Goal: Use online tool/utility: Utilize a website feature to perform a specific function

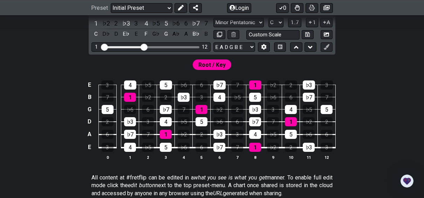
scroll to position [179, 0]
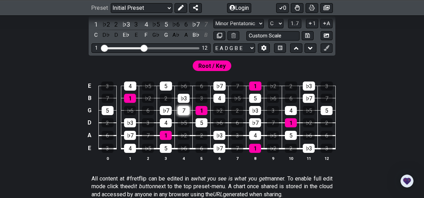
click at [185, 109] on div "7" at bounding box center [184, 110] width 12 height 9
click at [186, 99] on div "♭3" at bounding box center [184, 98] width 12 height 9
click at [166, 108] on div "♭7" at bounding box center [166, 110] width 12 height 9
click at [167, 83] on div "5" at bounding box center [166, 86] width 12 height 9
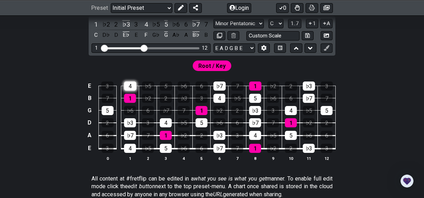
click at [132, 85] on div "4" at bounding box center [130, 86] width 12 height 9
click at [132, 99] on div "1" at bounding box center [130, 98] width 12 height 9
click at [131, 126] on div "♭3" at bounding box center [130, 122] width 12 height 9
click at [135, 136] on div "♭7" at bounding box center [130, 135] width 12 height 9
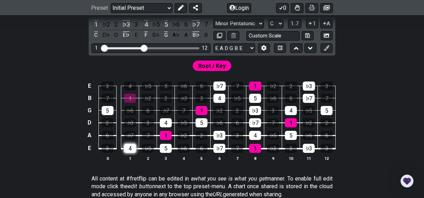
click at [131, 149] on div "4" at bounding box center [130, 148] width 12 height 9
click at [114, 111] on td "2" at bounding box center [107, 117] width 18 height 13
click at [106, 109] on div "5" at bounding box center [108, 110] width 12 height 9
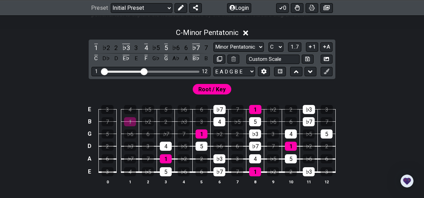
scroll to position [154, 0]
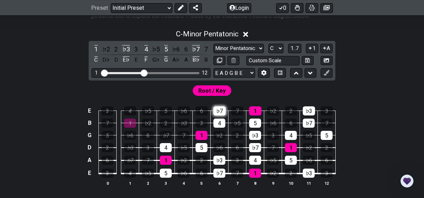
click at [222, 112] on div "♭7" at bounding box center [219, 110] width 12 height 9
click at [221, 120] on div "4" at bounding box center [219, 123] width 12 height 9
click at [199, 135] on div "1" at bounding box center [201, 135] width 12 height 9
click at [201, 147] on div "5" at bounding box center [201, 147] width 12 height 9
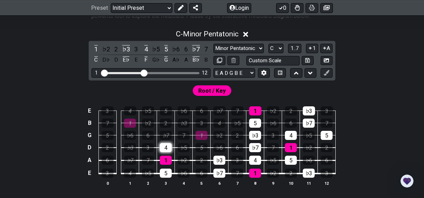
click at [167, 146] on div "4" at bounding box center [166, 147] width 12 height 9
click at [166, 159] on div "1" at bounding box center [166, 160] width 12 height 9
click at [166, 176] on div "5" at bounding box center [166, 173] width 12 height 9
click at [220, 160] on div "♭3" at bounding box center [219, 160] width 12 height 9
click at [220, 171] on div "♭7" at bounding box center [219, 173] width 12 height 9
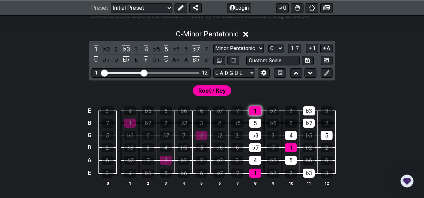
click at [257, 109] on div "1" at bounding box center [255, 110] width 12 height 9
click at [256, 120] on div "5" at bounding box center [255, 123] width 12 height 9
click at [254, 139] on div "♭3" at bounding box center [255, 135] width 12 height 9
click at [254, 154] on td "4" at bounding box center [255, 154] width 18 height 13
click at [257, 146] on div "♭7" at bounding box center [255, 147] width 12 height 9
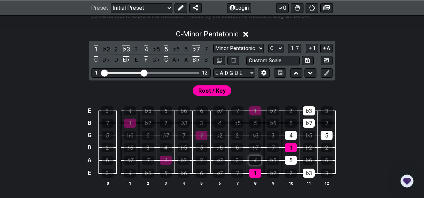
click at [255, 162] on div "4" at bounding box center [255, 160] width 12 height 9
click at [256, 174] on div "1" at bounding box center [255, 173] width 12 height 9
click at [308, 169] on div "♭3" at bounding box center [309, 173] width 12 height 9
click at [290, 157] on div "5" at bounding box center [291, 160] width 12 height 9
click at [290, 145] on div "1" at bounding box center [291, 147] width 12 height 9
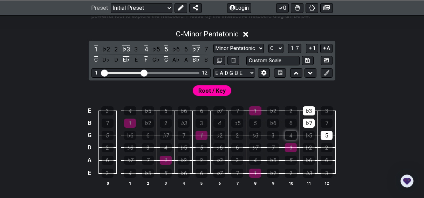
click at [292, 131] on div "4" at bounding box center [291, 135] width 12 height 9
click at [330, 127] on td "5" at bounding box center [327, 129] width 18 height 12
click at [328, 134] on div "5" at bounding box center [326, 135] width 12 height 9
click at [310, 119] on div "♭7" at bounding box center [309, 123] width 12 height 9
click at [310, 111] on div "♭3" at bounding box center [309, 110] width 12 height 9
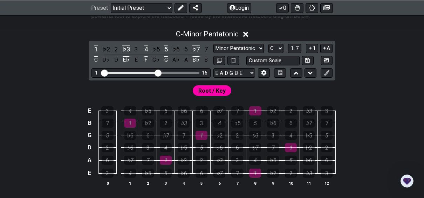
drag, startPoint x: 145, startPoint y: 71, endPoint x: 158, endPoint y: 71, distance: 13.7
click at [158, 72] on input "Visible fret range" at bounding box center [150, 72] width 99 height 0
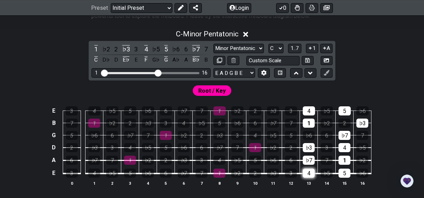
drag, startPoint x: 327, startPoint y: 186, endPoint x: 305, endPoint y: 171, distance: 26.2
click at [305, 171] on div "E 3 4 ♭5 5 ♭6 6 ♭7 7 1 ♭2 2 ♭3 3 4 ♭5 5 ♭6 B 7 1 ♭2 2 ♭3 3 4 ♭5 5 ♭6 6 ♭7 7 1 ♭…" at bounding box center [212, 146] width 424 height 98
click at [307, 170] on div "4" at bounding box center [309, 173] width 12 height 9
click at [306, 160] on div "♭7" at bounding box center [309, 160] width 12 height 9
click at [307, 149] on div "♭3" at bounding box center [309, 147] width 12 height 9
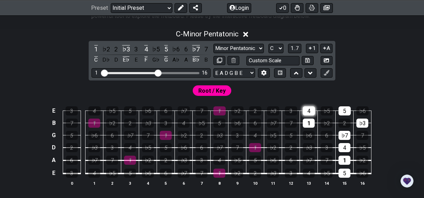
click at [304, 110] on div "4" at bounding box center [309, 110] width 12 height 9
click at [306, 117] on td "1" at bounding box center [309, 117] width 18 height 12
click at [307, 120] on div "1" at bounding box center [309, 123] width 12 height 9
click at [346, 107] on div "5" at bounding box center [344, 110] width 12 height 9
click at [360, 123] on div "♭3" at bounding box center [362, 123] width 12 height 9
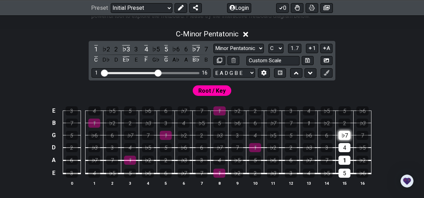
click at [340, 137] on div "♭7" at bounding box center [344, 135] width 12 height 9
click at [345, 151] on div "4" at bounding box center [344, 147] width 12 height 9
click at [344, 162] on div "1" at bounding box center [344, 160] width 12 height 9
click at [344, 171] on div "5" at bounding box center [344, 173] width 12 height 9
click at [279, 48] on select "A♭ A A♯ B♭ B C C♯ D♭ D D♯ E♭ E F F♯ G♭ G G♯" at bounding box center [275, 48] width 15 height 9
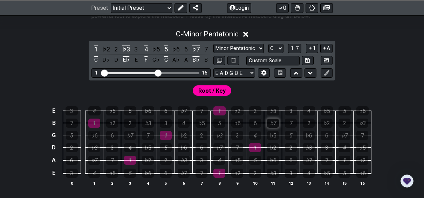
click at [268, 44] on select "A♭ A A♯ B♭ B C C♯ D♭ D D♯ E♭ E F F♯ G♭ G G♯" at bounding box center [275, 48] width 15 height 9
click at [258, 47] on select "Minor Pentatonic Click to edit Minor Pentatonic Major Pentatonic Minor Blues Ma…" at bounding box center [238, 48] width 50 height 9
click at [383, 36] on div "C - Minor Pentatonic" at bounding box center [212, 32] width 424 height 13
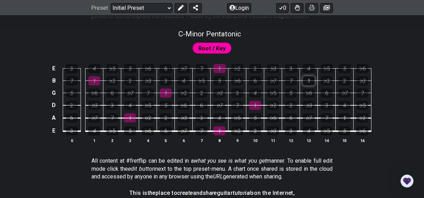
click at [310, 76] on div "1" at bounding box center [309, 80] width 12 height 9
click at [341, 117] on div "1" at bounding box center [344, 117] width 12 height 9
click at [257, 104] on div "1" at bounding box center [255, 105] width 12 height 9
click at [219, 67] on div "1" at bounding box center [219, 68] width 12 height 9
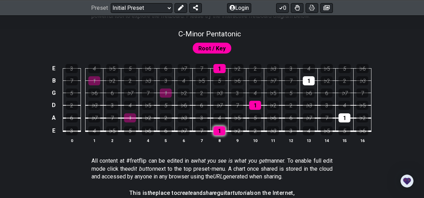
click at [218, 132] on div "1" at bounding box center [219, 130] width 12 height 9
click at [167, 91] on div "1" at bounding box center [166, 93] width 12 height 9
click at [131, 119] on div "1" at bounding box center [130, 117] width 12 height 9
click at [290, 66] on div "3" at bounding box center [291, 68] width 12 height 9
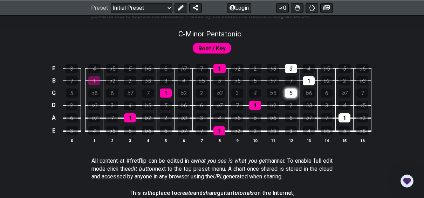
click at [292, 93] on div "5" at bounding box center [291, 93] width 12 height 9
click at [164, 81] on div "3" at bounding box center [166, 80] width 12 height 9
click at [164, 104] on div "5" at bounding box center [166, 105] width 12 height 9
click at [219, 82] on div "5" at bounding box center [219, 80] width 12 height 9
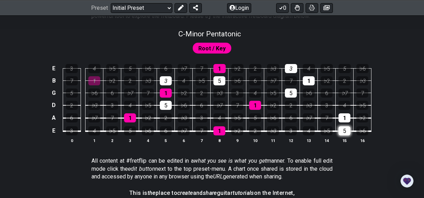
click at [344, 130] on div "5" at bounding box center [344, 130] width 12 height 9
click at [289, 132] on div "3" at bounding box center [291, 130] width 12 height 9
click at [254, 120] on div "5" at bounding box center [255, 117] width 12 height 9
click at [206, 120] on div "3" at bounding box center [201, 117] width 12 height 9
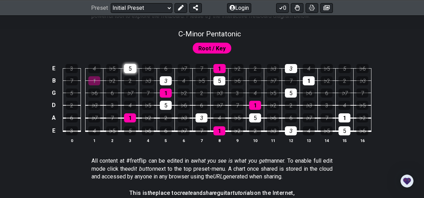
click at [133, 67] on div "5" at bounding box center [130, 68] width 12 height 9
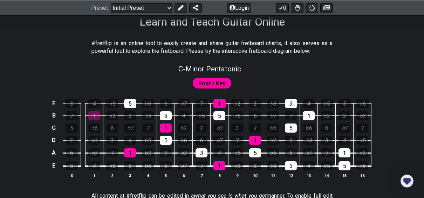
scroll to position [119, 0]
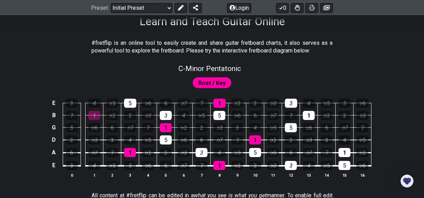
click at [201, 82] on span "Root / Key" at bounding box center [211, 83] width 27 height 10
click at [224, 68] on span "C - Minor Pentatonic" at bounding box center [209, 68] width 63 height 8
select select "C"
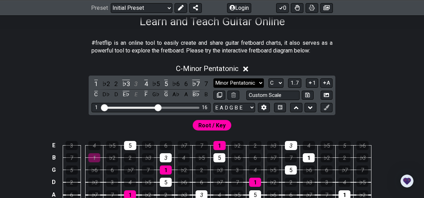
click at [255, 84] on select "Minor Pentatonic Click to edit Minor Pentatonic Major Pentatonic Minor Blues Ma…" at bounding box center [238, 82] width 50 height 9
select select "Major Pentatonic"
click at [213, 78] on select "Minor Pentatonic Click to edit Minor Pentatonic Major Pentatonic Minor Blues Ma…" at bounding box center [238, 82] width 50 height 9
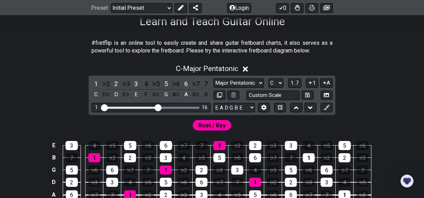
click at [389, 83] on div "C - Major Pentatonic 1 ♭2 2 ♭3 3 4 ♭5 5 ♭6 6 ♭7 7 C D♭ D E♭ E F G♭ G A♭ A B♭ B …" at bounding box center [212, 145] width 424 height 170
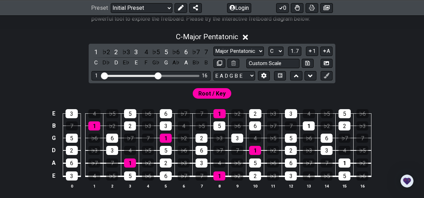
scroll to position [154, 0]
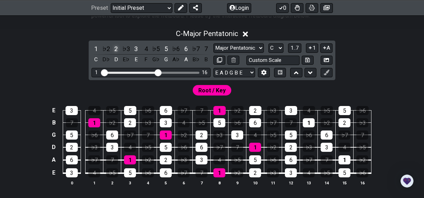
click at [115, 47] on div "2" at bounding box center [115, 48] width 9 height 9
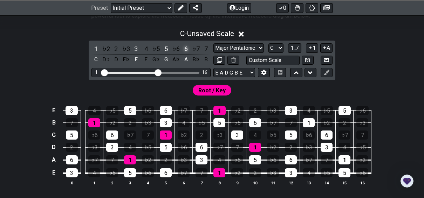
click at [185, 47] on div "6" at bounding box center [185, 48] width 9 height 9
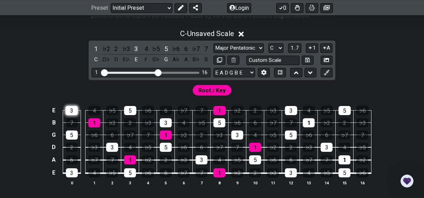
click at [72, 112] on div "3" at bounding box center [71, 110] width 12 height 9
click at [77, 135] on div "5" at bounding box center [72, 135] width 12 height 9
click at [100, 120] on div "1" at bounding box center [94, 122] width 12 height 9
click at [79, 168] on td "3" at bounding box center [72, 166] width 18 height 13
click at [76, 172] on div "3" at bounding box center [72, 172] width 12 height 9
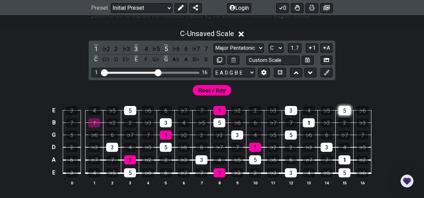
click at [341, 108] on div "5" at bounding box center [344, 110] width 12 height 9
click at [281, 60] on input "text" at bounding box center [272, 60] width 53 height 9
type input "Custom Scale"
click at [168, 148] on div "5" at bounding box center [166, 147] width 12 height 9
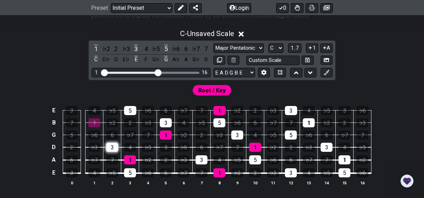
click at [115, 147] on div "3" at bounding box center [112, 147] width 12 height 9
click at [130, 154] on td "1" at bounding box center [130, 153] width 18 height 13
click at [131, 162] on div "1" at bounding box center [130, 159] width 12 height 9
click at [131, 171] on div "5" at bounding box center [130, 172] width 12 height 9
click at [203, 158] on div "3" at bounding box center [201, 159] width 12 height 9
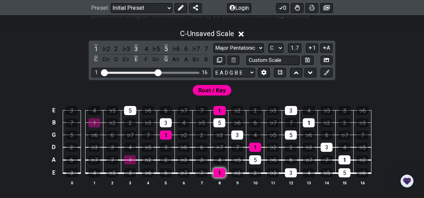
click at [220, 174] on div "1" at bounding box center [219, 172] width 12 height 9
click at [257, 144] on div "1" at bounding box center [255, 147] width 12 height 9
click at [256, 157] on div "5" at bounding box center [255, 159] width 12 height 9
click at [290, 172] on div "3" at bounding box center [291, 172] width 12 height 9
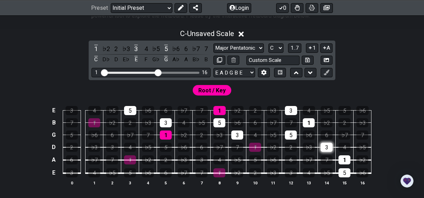
click at [324, 144] on div "3" at bounding box center [326, 147] width 12 height 9
click at [348, 160] on div "1" at bounding box center [344, 159] width 12 height 9
click at [347, 173] on div "5" at bounding box center [344, 172] width 12 height 9
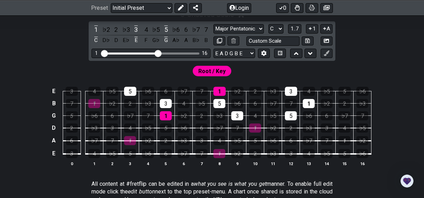
scroll to position [174, 0]
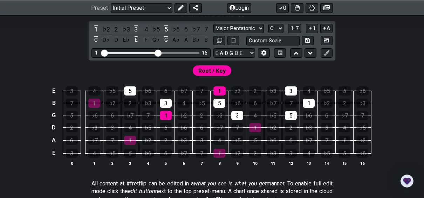
click at [37, 81] on div "E 3 4 ♭5 5 ♭6 6 ♭7 7 1 ♭2 2 ♭3 3 4 ♭5 5 ♭6 B 7 1 ♭2 2 ♭3 3 4 ♭5 5 ♭6 6 ♭7 7 1 ♭…" at bounding box center [212, 126] width 424 height 98
click at [276, 51] on button at bounding box center [280, 52] width 12 height 9
click at [329, 38] on button at bounding box center [326, 40] width 12 height 9
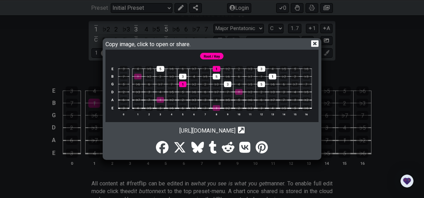
click at [315, 42] on icon at bounding box center [314, 43] width 7 height 7
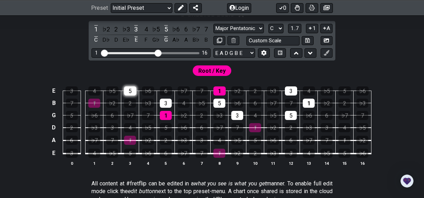
click at [132, 91] on div "5" at bounding box center [130, 90] width 12 height 9
click at [164, 100] on div "3" at bounding box center [166, 103] width 12 height 9
click at [167, 118] on div "1" at bounding box center [166, 115] width 12 height 9
click at [219, 89] on div "1" at bounding box center [219, 90] width 12 height 9
click at [219, 99] on div "5" at bounding box center [219, 103] width 12 height 9
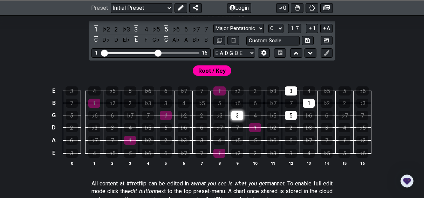
click at [233, 115] on div "3" at bounding box center [237, 115] width 12 height 9
click at [287, 88] on div "3" at bounding box center [291, 90] width 12 height 9
click at [311, 104] on div "1" at bounding box center [309, 103] width 12 height 9
click at [290, 114] on div "5" at bounding box center [291, 115] width 12 height 9
click at [136, 27] on div "3" at bounding box center [135, 29] width 9 height 9
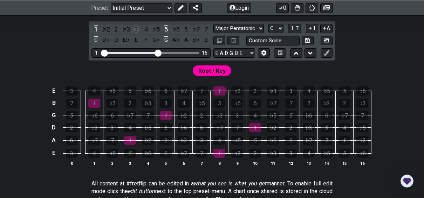
click at [136, 27] on div "3" at bounding box center [135, 29] width 9 height 9
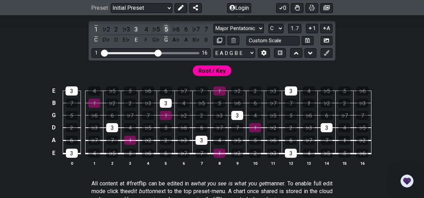
click at [169, 27] on div "5" at bounding box center [165, 29] width 9 height 9
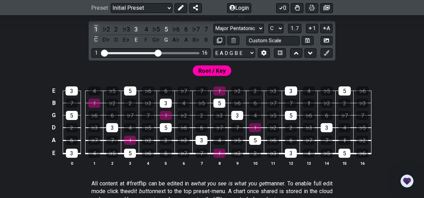
click at [95, 29] on div "1" at bounding box center [95, 29] width 9 height 9
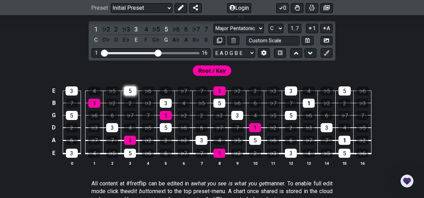
click at [133, 93] on div "5" at bounding box center [130, 90] width 12 height 9
click at [77, 90] on div "3" at bounding box center [71, 90] width 12 height 9
click at [219, 88] on div "1" at bounding box center [219, 90] width 12 height 9
click at [291, 91] on div "3" at bounding box center [291, 90] width 12 height 9
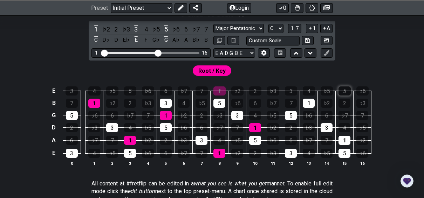
click at [343, 90] on div "5" at bounding box center [344, 90] width 12 height 9
click at [97, 102] on div "1" at bounding box center [94, 103] width 12 height 9
click at [74, 112] on div "5" at bounding box center [72, 115] width 12 height 9
click at [110, 127] on div "3" at bounding box center [112, 127] width 12 height 9
click at [343, 138] on div "1" at bounding box center [344, 140] width 12 height 9
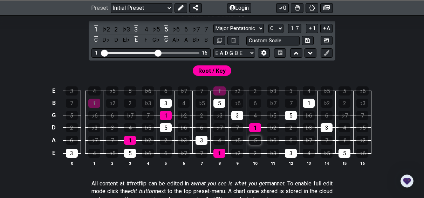
click at [255, 141] on div "5" at bounding box center [255, 140] width 12 height 9
click at [203, 139] on div "3" at bounding box center [201, 140] width 12 height 9
click at [132, 139] on div "1" at bounding box center [130, 140] width 12 height 9
click at [73, 153] on div "3" at bounding box center [72, 153] width 12 height 9
click at [133, 153] on div "5" at bounding box center [130, 153] width 12 height 9
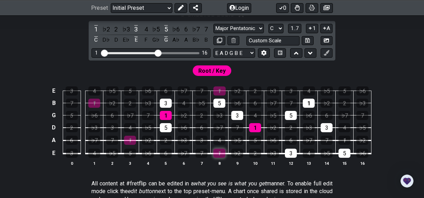
click at [218, 151] on div "1" at bounding box center [219, 153] width 12 height 9
click at [299, 155] on table "E 3 4 ♭5 5 ♭6 6 ♭7 7 1 ♭2 2 ♭3 3 4 ♭5 5 ♭6 B 7 1 ♭2 2 ♭3 3 4 ♭5 5 ♭6 6 ♭7 7 1 ♭…" at bounding box center [211, 120] width 322 height 82
click at [291, 154] on div "3" at bounding box center [291, 153] width 12 height 9
click at [347, 154] on div "5" at bounding box center [344, 153] width 12 height 9
click at [383, 64] on div "Root / Key" at bounding box center [212, 69] width 424 height 17
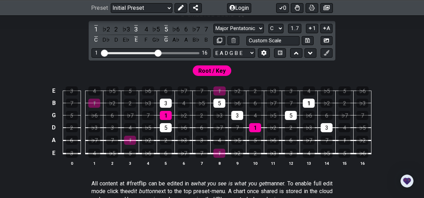
click at [209, 69] on span "Root / Key" at bounding box center [211, 71] width 27 height 10
click at [263, 50] on icon at bounding box center [263, 52] width 5 height 5
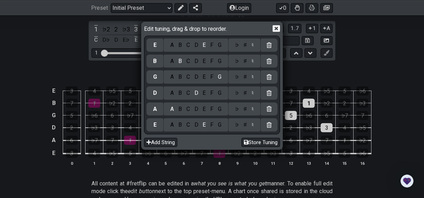
click at [276, 29] on icon at bounding box center [275, 28] width 7 height 7
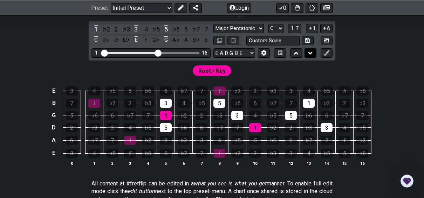
click at [310, 51] on icon at bounding box center [310, 53] width 5 height 7
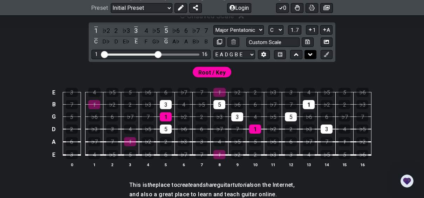
scroll to position [199, 0]
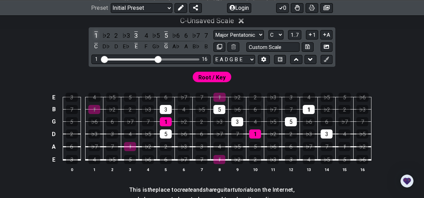
click at [97, 33] on div "1" at bounding box center [95, 35] width 9 height 9
click at [95, 34] on div "1" at bounding box center [95, 35] width 9 height 9
click at [137, 35] on div "3" at bounding box center [135, 35] width 9 height 9
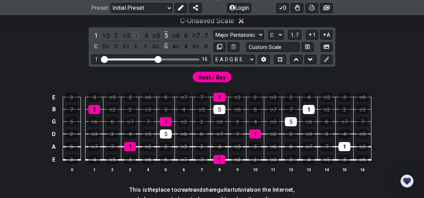
click at [137, 35] on div "3" at bounding box center [135, 35] width 9 height 9
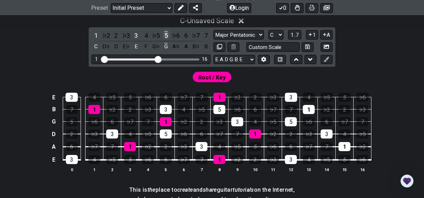
click at [167, 34] on div "5" at bounding box center [165, 35] width 9 height 9
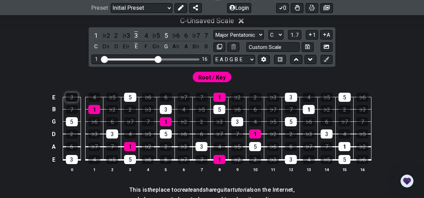
click at [70, 97] on div "3" at bounding box center [71, 97] width 12 height 9
click at [95, 112] on div "1" at bounding box center [94, 109] width 12 height 9
click at [129, 96] on div "5" at bounding box center [130, 97] width 12 height 9
click at [170, 108] on div "3" at bounding box center [166, 109] width 12 height 9
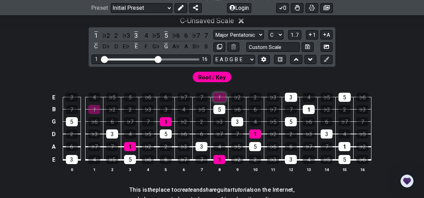
click at [223, 97] on div "1" at bounding box center [219, 97] width 12 height 9
click at [221, 108] on div "5" at bounding box center [219, 109] width 12 height 9
click at [289, 95] on div "3" at bounding box center [291, 97] width 12 height 9
click at [307, 108] on div "1" at bounding box center [309, 109] width 12 height 9
click at [344, 96] on div "5" at bounding box center [344, 97] width 12 height 9
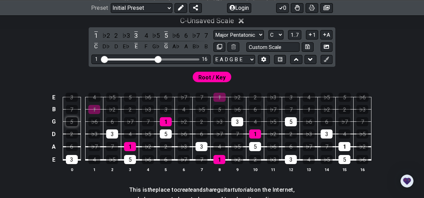
click at [74, 121] on div "5" at bounding box center [72, 121] width 12 height 9
click at [134, 156] on div "5" at bounding box center [130, 159] width 12 height 9
click at [72, 155] on div "3" at bounding box center [72, 159] width 12 height 9
click at [222, 155] on div "1" at bounding box center [219, 159] width 12 height 9
click at [290, 158] on div "3" at bounding box center [291, 159] width 12 height 9
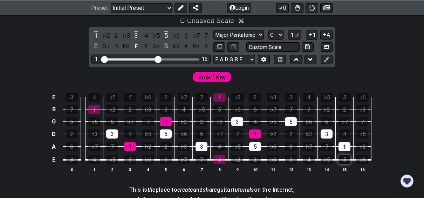
click at [344, 160] on div "5" at bounding box center [344, 159] width 12 height 9
click at [115, 136] on div "3" at bounding box center [112, 134] width 12 height 9
click at [134, 142] on div "1" at bounding box center [130, 146] width 12 height 9
click at [325, 60] on icon at bounding box center [326, 59] width 5 height 5
click at [374, 67] on div "Root / Key" at bounding box center [212, 75] width 424 height 17
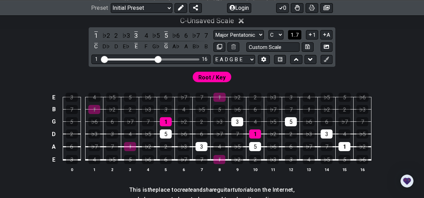
click at [296, 33] on span "1..7" at bounding box center [294, 35] width 8 height 6
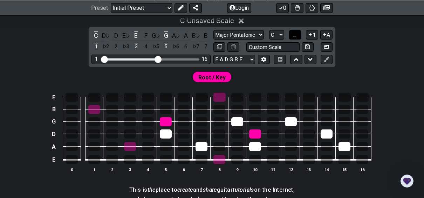
click at [296, 33] on span "..." at bounding box center [294, 35] width 3 height 6
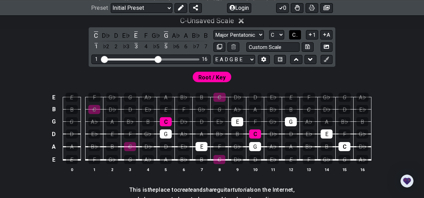
click at [296, 33] on span "C.." at bounding box center [295, 35] width 6 height 6
click at [296, 33] on span "1..7" at bounding box center [294, 35] width 8 height 6
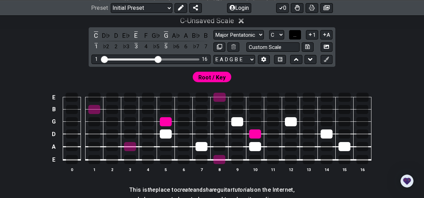
click at [296, 33] on span "..." at bounding box center [294, 35] width 3 height 6
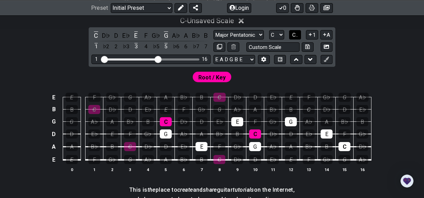
click at [296, 33] on span "C.." at bounding box center [295, 35] width 6 height 6
click at [94, 32] on div "1" at bounding box center [95, 35] width 9 height 9
click at [97, 32] on div "1" at bounding box center [95, 35] width 9 height 9
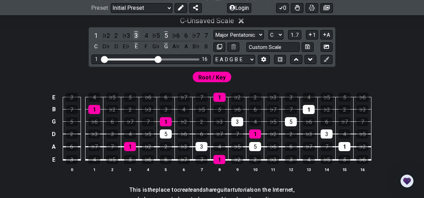
click at [136, 31] on div "3" at bounding box center [135, 35] width 9 height 9
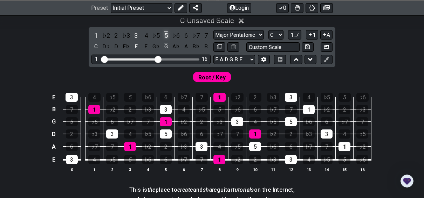
click at [166, 32] on div "5" at bounding box center [165, 35] width 9 height 9
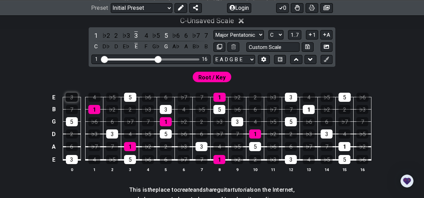
click at [73, 97] on div "3" at bounding box center [71, 97] width 12 height 9
click at [74, 121] on div "5" at bounding box center [72, 121] width 12 height 9
click at [91, 105] on div "1" at bounding box center [94, 109] width 12 height 9
click at [73, 156] on div "3" at bounding box center [72, 159] width 12 height 9
click at [132, 96] on div "5" at bounding box center [130, 97] width 12 height 9
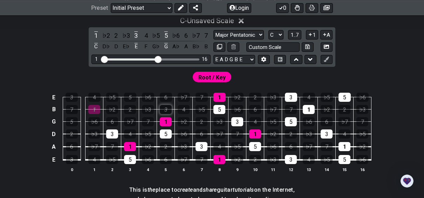
click at [168, 110] on div "3" at bounding box center [166, 109] width 12 height 9
click at [167, 121] on div "1" at bounding box center [166, 121] width 12 height 9
click at [222, 95] on div "1" at bounding box center [219, 97] width 12 height 9
click at [220, 112] on div "5" at bounding box center [219, 109] width 12 height 9
click at [235, 119] on div "3" at bounding box center [237, 121] width 12 height 9
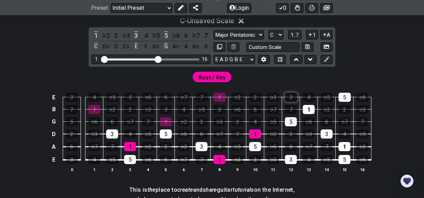
click at [292, 95] on div "3" at bounding box center [291, 97] width 12 height 9
click at [305, 107] on div "1" at bounding box center [309, 109] width 12 height 9
click at [290, 122] on div "5" at bounding box center [291, 121] width 12 height 9
click at [345, 99] on div "5" at bounding box center [344, 97] width 12 height 9
click at [330, 131] on div "3" at bounding box center [326, 134] width 12 height 9
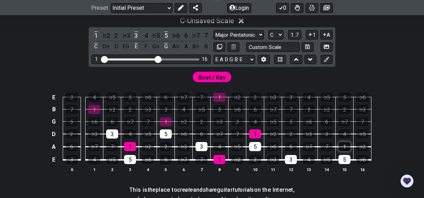
click at [346, 144] on div "1" at bounding box center [344, 146] width 12 height 9
click at [345, 158] on div "5" at bounding box center [344, 159] width 12 height 9
click at [297, 33] on span "1..7" at bounding box center [294, 35] width 8 height 6
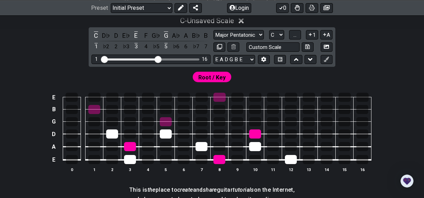
drag, startPoint x: 216, startPoint y: 77, endPoint x: 203, endPoint y: 77, distance: 12.6
click at [203, 77] on span "Root / Key" at bounding box center [211, 77] width 27 height 10
click at [261, 33] on select "Minor Pentatonic Click to edit Minor Pentatonic Major Pentatonic Minor Blues Ma…" at bounding box center [238, 34] width 50 height 9
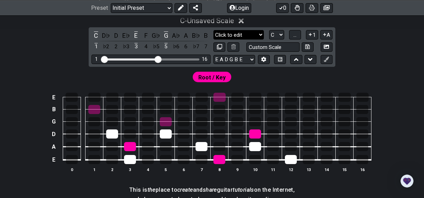
click at [213, 30] on select "Minor Pentatonic Click to edit Minor Pentatonic Major Pentatonic Minor Blues Ma…" at bounding box center [238, 34] width 50 height 9
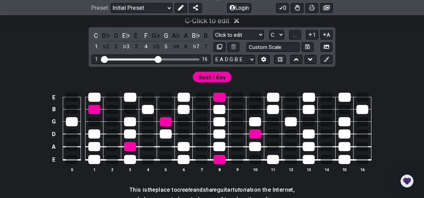
click at [211, 95] on td at bounding box center [219, 91] width 18 height 12
click at [216, 95] on div at bounding box center [219, 97] width 12 height 9
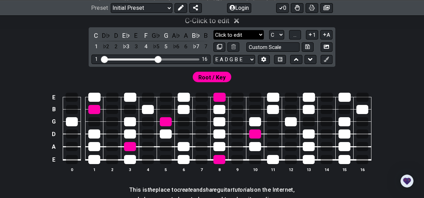
click at [259, 36] on select "Minor Pentatonic Click to edit Minor Pentatonic Major Pentatonic Minor Blues Ma…" at bounding box center [238, 34] width 50 height 9
select select "Major Pentatonic"
click at [213, 30] on select "Minor Pentatonic Click to edit Minor Pentatonic Major Pentatonic Minor Blues Ma…" at bounding box center [238, 34] width 50 height 9
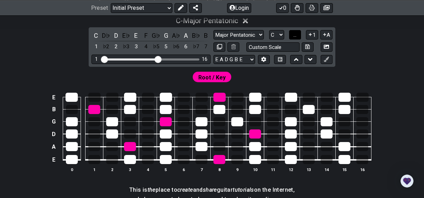
click at [297, 33] on button "..." at bounding box center [295, 34] width 12 height 9
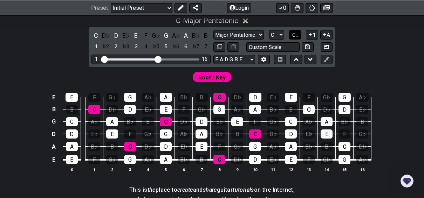
click at [297, 33] on span "C.." at bounding box center [295, 35] width 6 height 6
click at [312, 34] on icon at bounding box center [310, 34] width 3 height 3
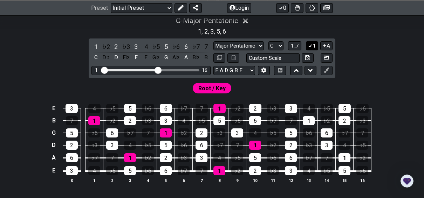
click at [311, 47] on icon at bounding box center [310, 45] width 7 height 5
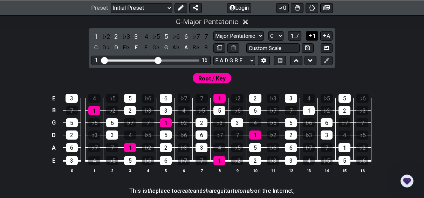
scroll to position [197, 0]
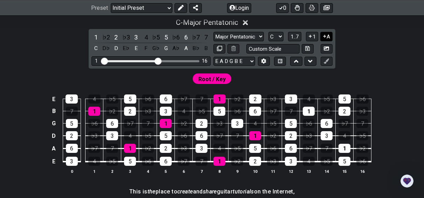
click at [328, 37] on button "A" at bounding box center [326, 36] width 12 height 9
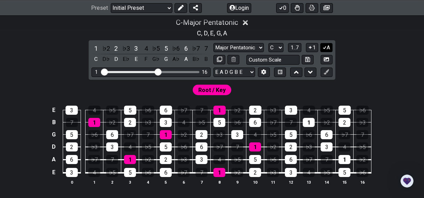
scroll to position [198, 0]
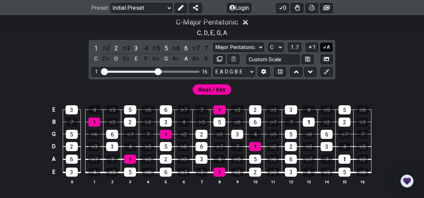
click at [327, 46] on button "A" at bounding box center [326, 47] width 12 height 9
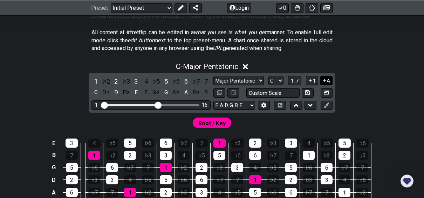
scroll to position [154, 0]
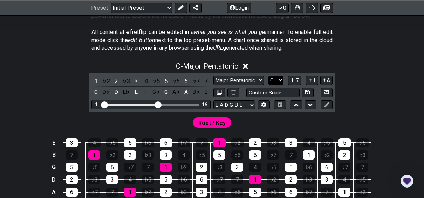
click at [276, 80] on select "A♭ A A♯ B♭ B C C♯ D♭ D D♯ E♭ E F F♯ G♭ G G♯" at bounding box center [275, 80] width 15 height 9
click at [358, 67] on div "C - Major Pentatonic" at bounding box center [212, 64] width 424 height 13
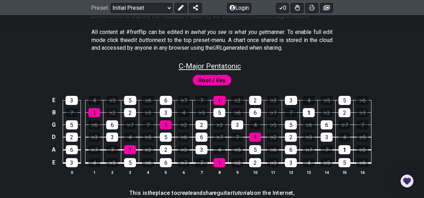
click at [229, 67] on span "C - Major Pentatonic" at bounding box center [210, 66] width 62 height 8
select select "Major Pentatonic"
select select "C"
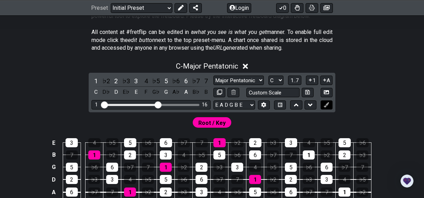
click at [328, 102] on icon at bounding box center [326, 104] width 5 height 5
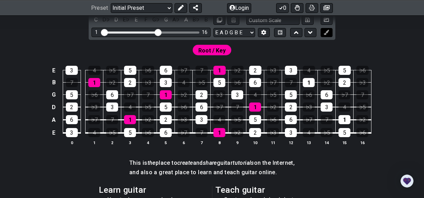
scroll to position [227, 0]
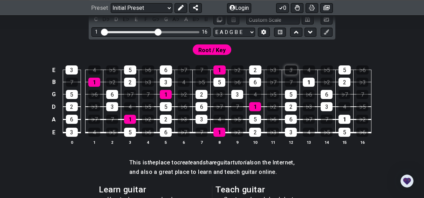
click at [289, 69] on div "3" at bounding box center [291, 69] width 12 height 9
click at [323, 32] on button at bounding box center [326, 32] width 12 height 9
click at [292, 69] on div "3" at bounding box center [291, 69] width 12 height 9
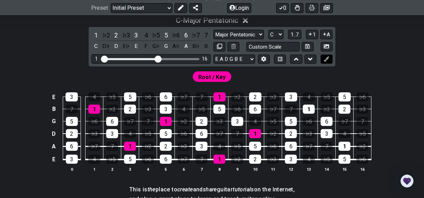
scroll to position [201, 0]
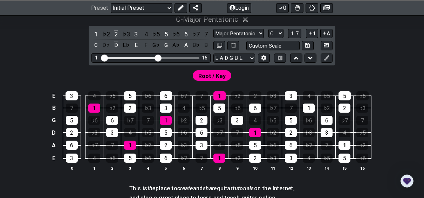
drag, startPoint x: 249, startPoint y: 95, endPoint x: 245, endPoint y: 80, distance: 15.6
click at [245, 80] on div "Root / Key" at bounding box center [212, 73] width 424 height 17
click at [255, 98] on div "2" at bounding box center [255, 95] width 12 height 9
click at [326, 56] on icon at bounding box center [326, 57] width 5 height 5
click at [283, 100] on td "7" at bounding box center [291, 102] width 18 height 12
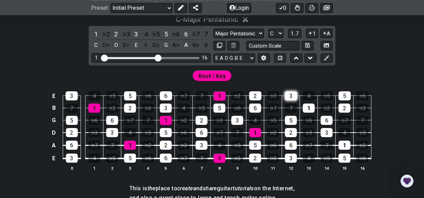
click at [292, 94] on div "3" at bounding box center [291, 95] width 12 height 9
click at [118, 33] on div "2" at bounding box center [115, 33] width 9 height 9
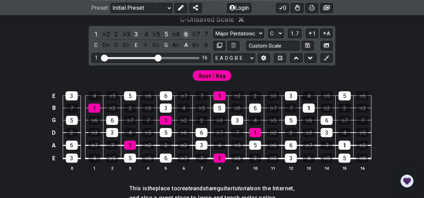
click at [186, 34] on div "6" at bounding box center [185, 33] width 9 height 9
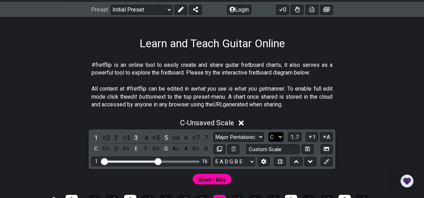
scroll to position [97, 0]
click at [180, 8] on icon at bounding box center [181, 9] width 6 height 6
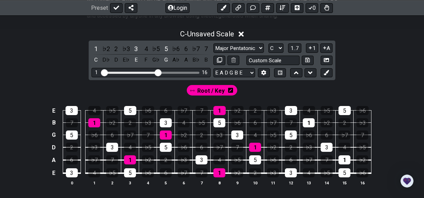
scroll to position [186, 0]
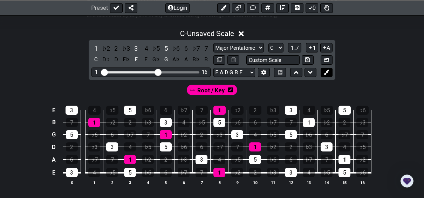
click at [329, 69] on button at bounding box center [326, 72] width 12 height 9
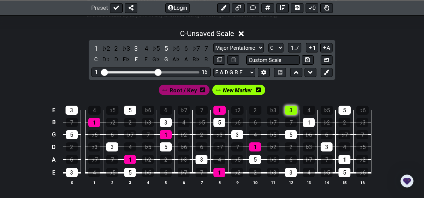
click at [288, 109] on div "3" at bounding box center [291, 110] width 12 height 9
click at [309, 122] on div "1" at bounding box center [309, 122] width 12 height 9
click at [289, 109] on div "3" at bounding box center [291, 110] width 12 height 9
click at [310, 121] on div "1" at bounding box center [309, 122] width 12 height 9
click at [218, 110] on div "1" at bounding box center [219, 110] width 12 height 9
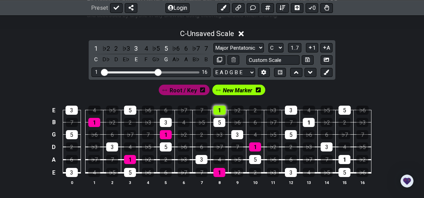
click at [218, 110] on div "1" at bounding box center [219, 110] width 12 height 9
